Goal: Information Seeking & Learning: Check status

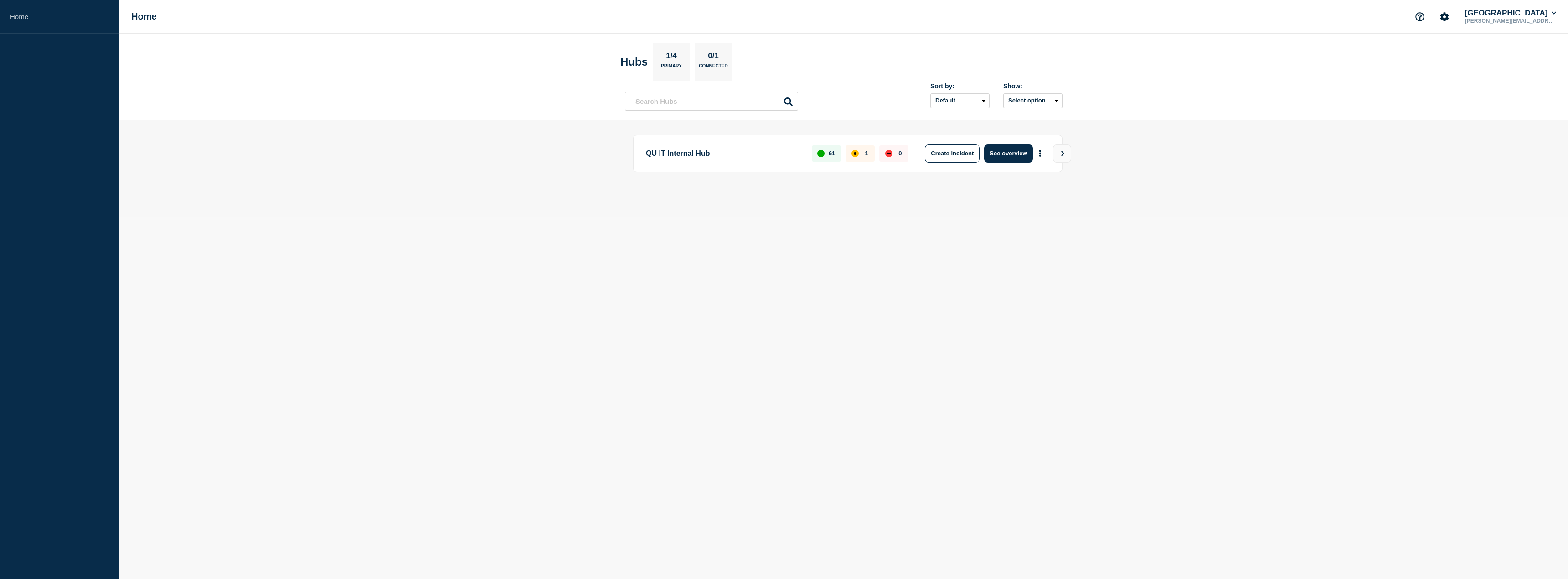
click at [677, 62] on p "1/4" at bounding box center [672, 56] width 18 height 11
click at [756, 58] on section "Hubs 1/4 Primary 0/1 Connected" at bounding box center [843, 62] width 447 height 38
click at [1014, 153] on button "See overview" at bounding box center [1007, 153] width 48 height 19
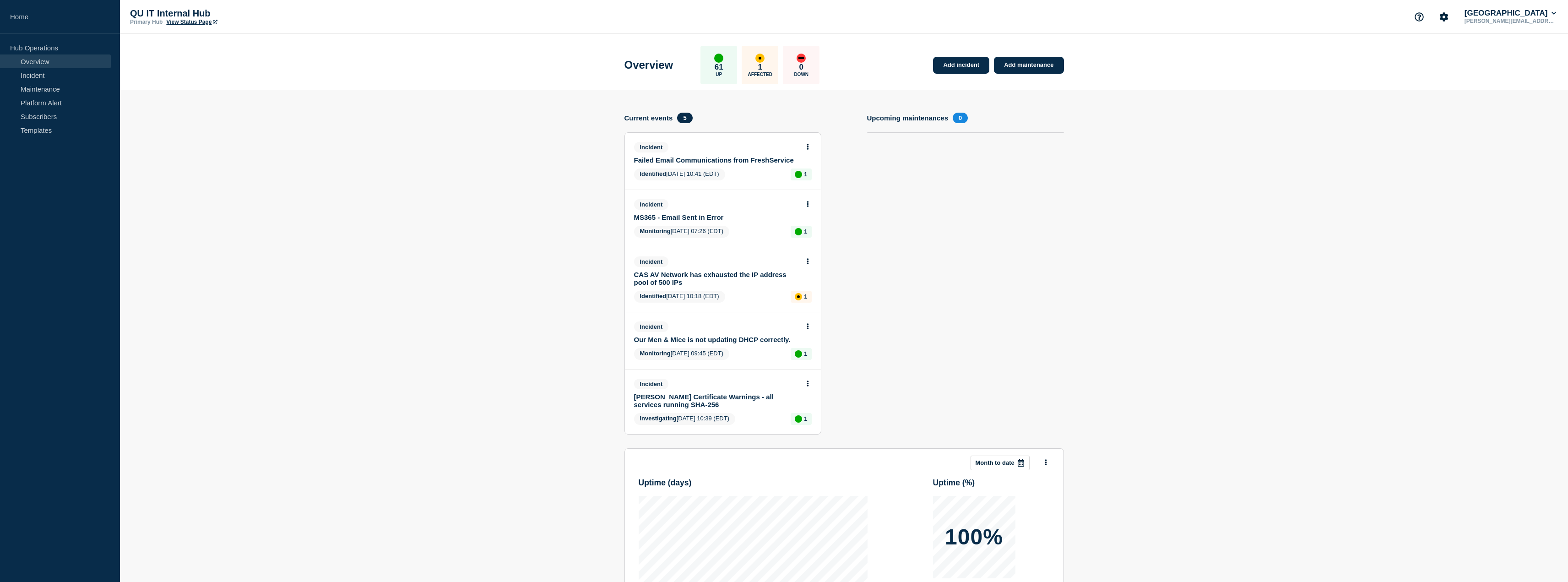
click at [762, 159] on link "Failed Email Communications from FreshService" at bounding box center [716, 159] width 166 height 8
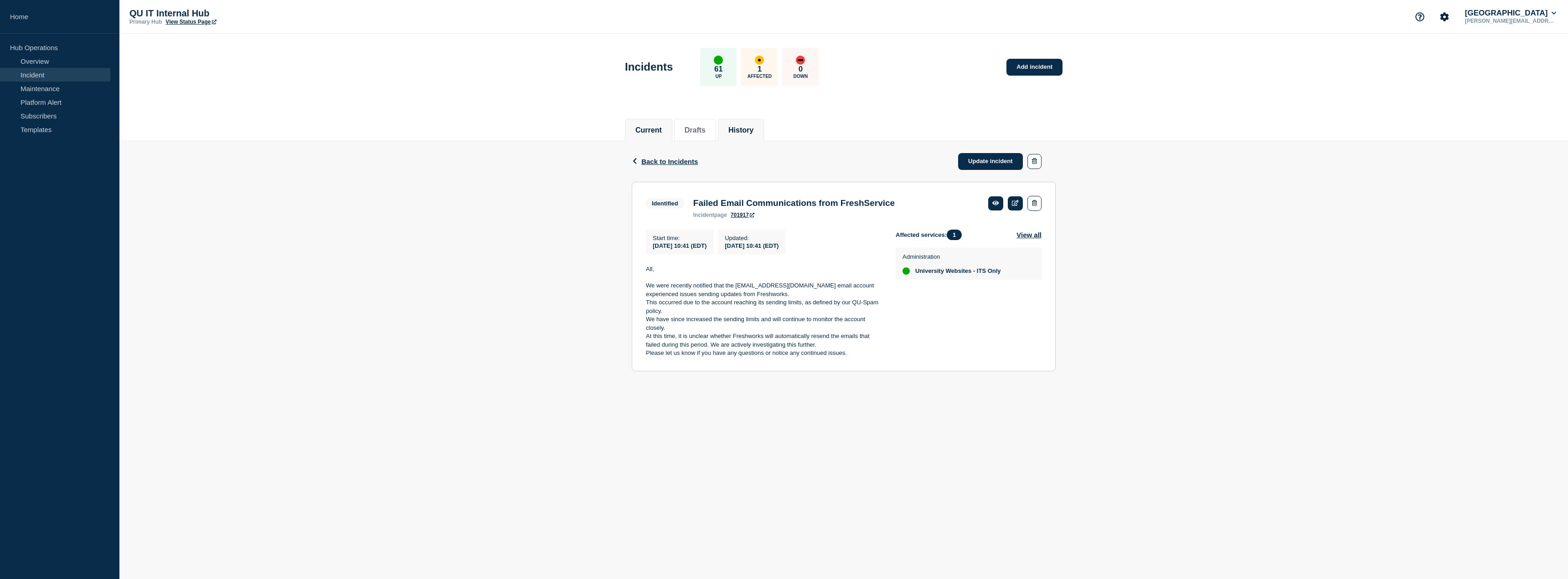
click at [740, 135] on li "History" at bounding box center [740, 130] width 46 height 22
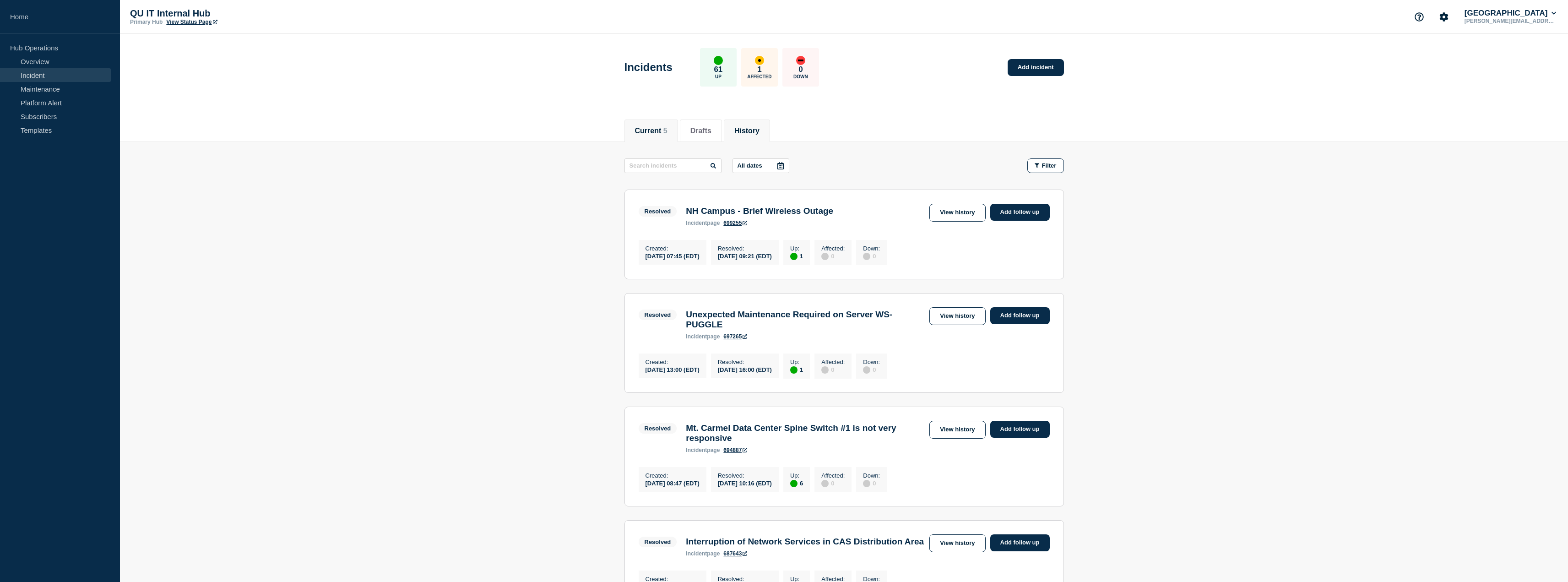
click at [662, 131] on button "Current 5" at bounding box center [651, 130] width 33 height 8
